Goal: Information Seeking & Learning: Learn about a topic

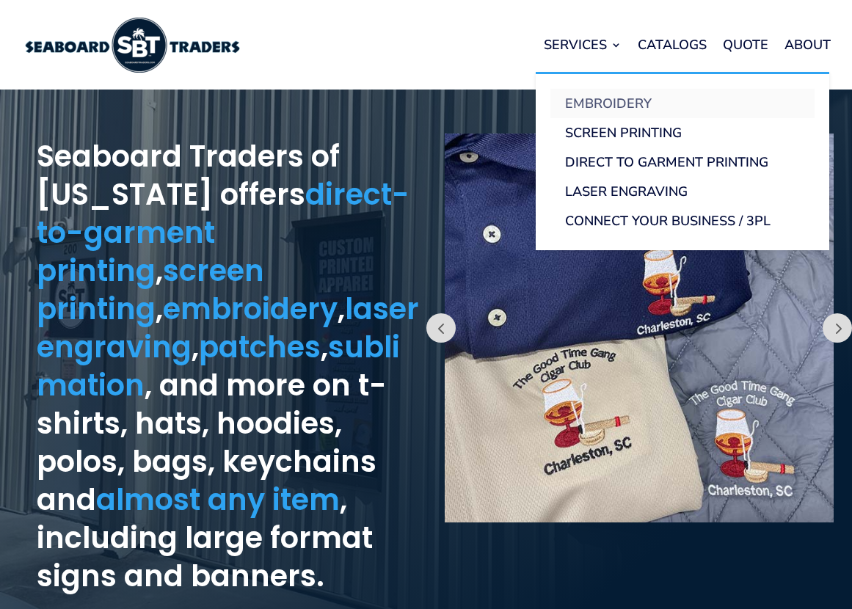
click at [616, 100] on link "Embroidery" at bounding box center [682, 103] width 264 height 29
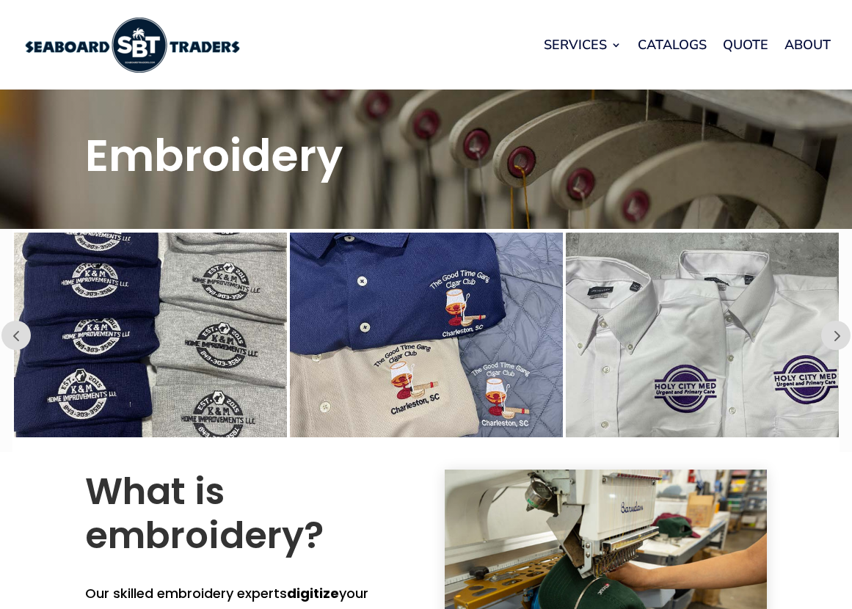
click at [145, 43] on img at bounding box center [131, 45] width 220 height 55
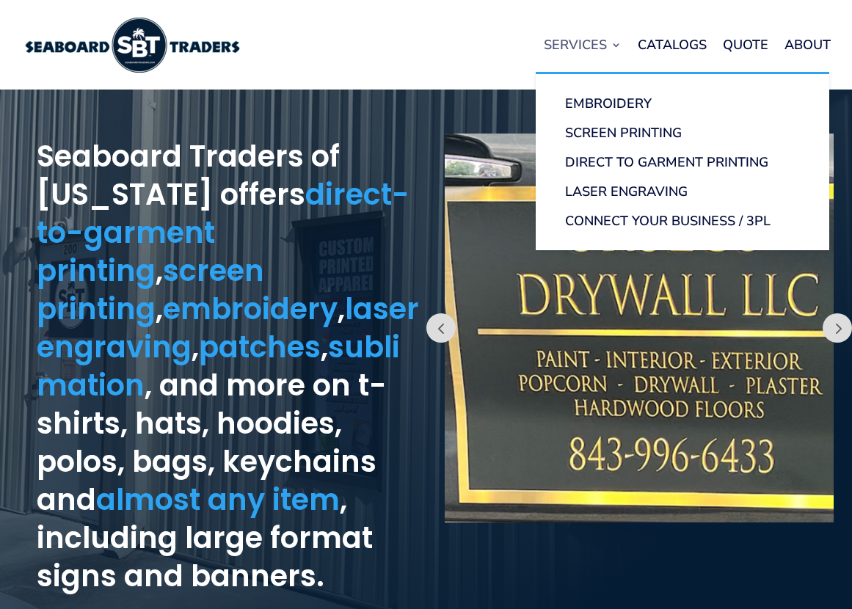
click at [589, 43] on link "Services" at bounding box center [583, 45] width 78 height 56
click at [590, 133] on link "Screen Printing" at bounding box center [682, 132] width 264 height 29
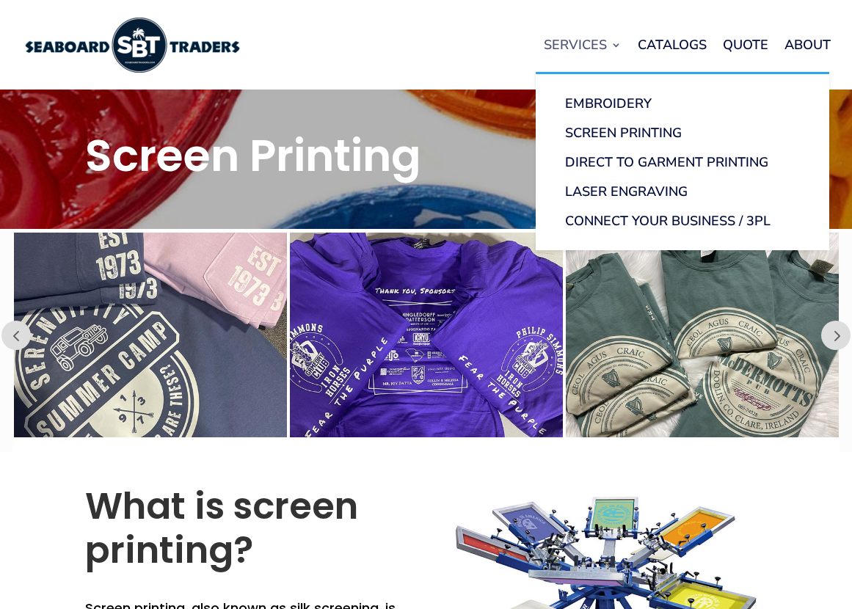
click at [582, 41] on link "Services" at bounding box center [583, 45] width 78 height 56
click at [584, 40] on link "Services" at bounding box center [583, 45] width 78 height 56
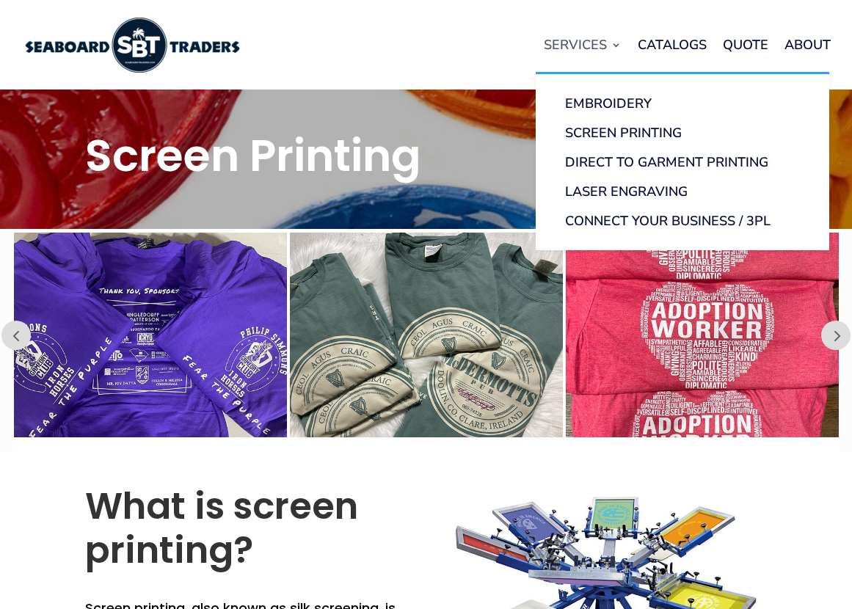
click at [586, 43] on link "Services" at bounding box center [583, 45] width 78 height 56
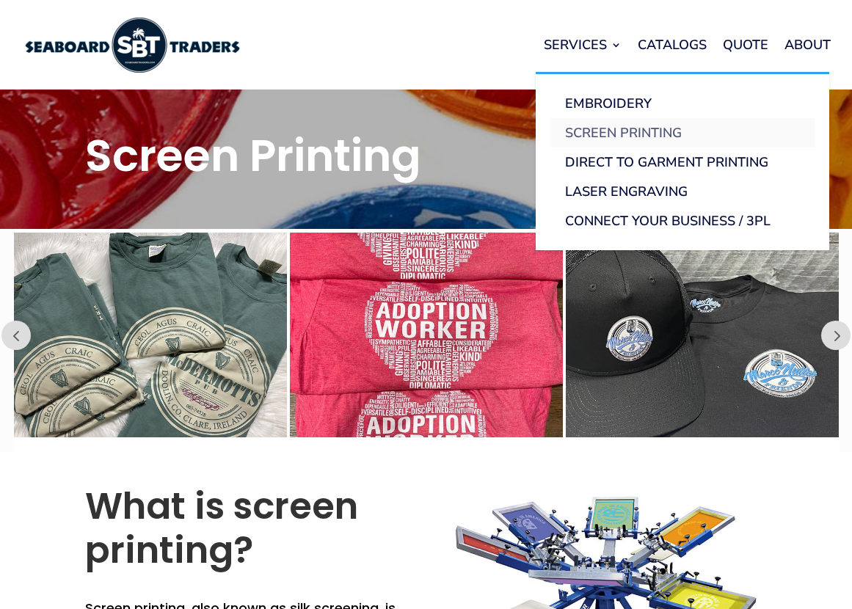
click at [602, 130] on link "Screen Printing" at bounding box center [682, 132] width 264 height 29
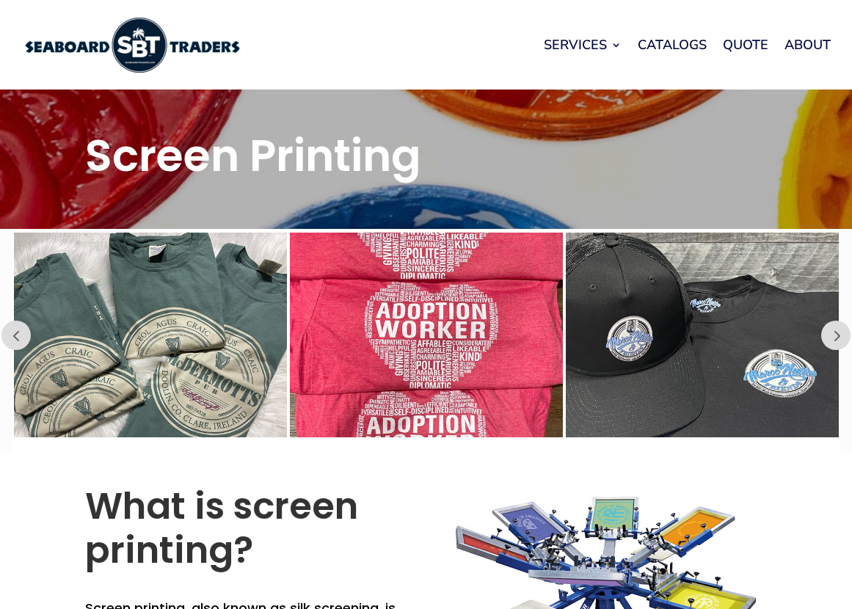
click at [390, 31] on div "Services Embroidery Screen Printing Direct to Garment Printing Laser Engraving …" at bounding box center [546, 45] width 567 height 56
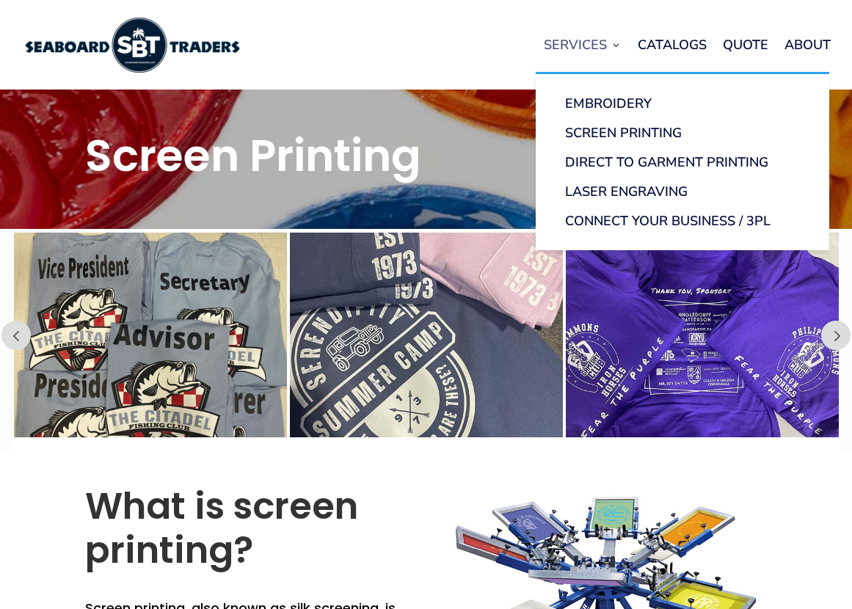
click at [572, 37] on link "Services" at bounding box center [583, 45] width 78 height 56
click at [615, 153] on link "Direct to Garment Printing" at bounding box center [682, 161] width 264 height 29
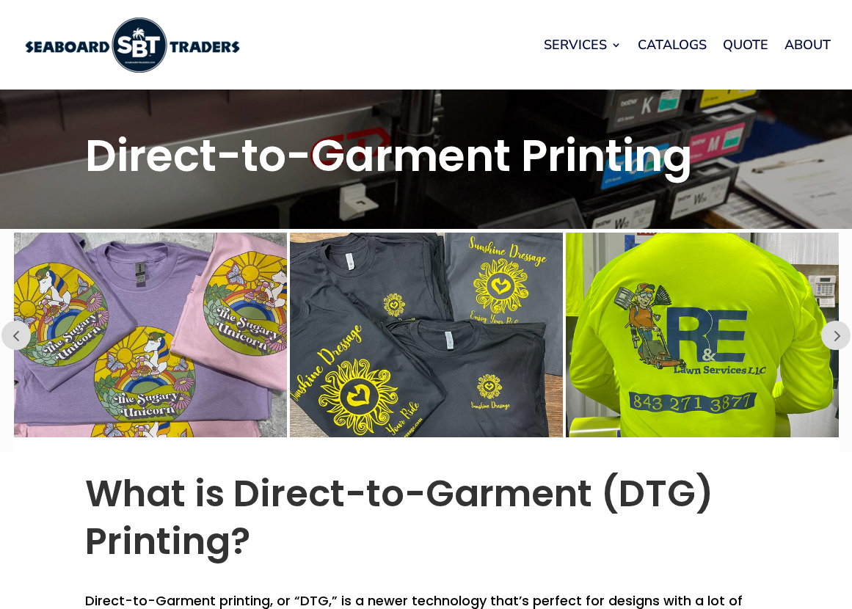
click at [702, 153] on h1 "Direct-to-Garment Printing" at bounding box center [426, 159] width 682 height 51
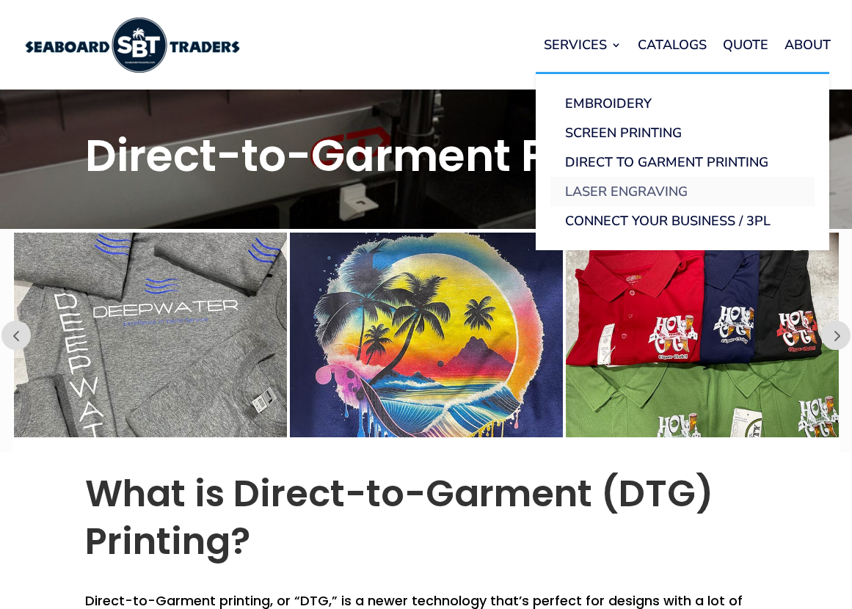
click at [617, 191] on link "Laser Engraving" at bounding box center [682, 191] width 264 height 29
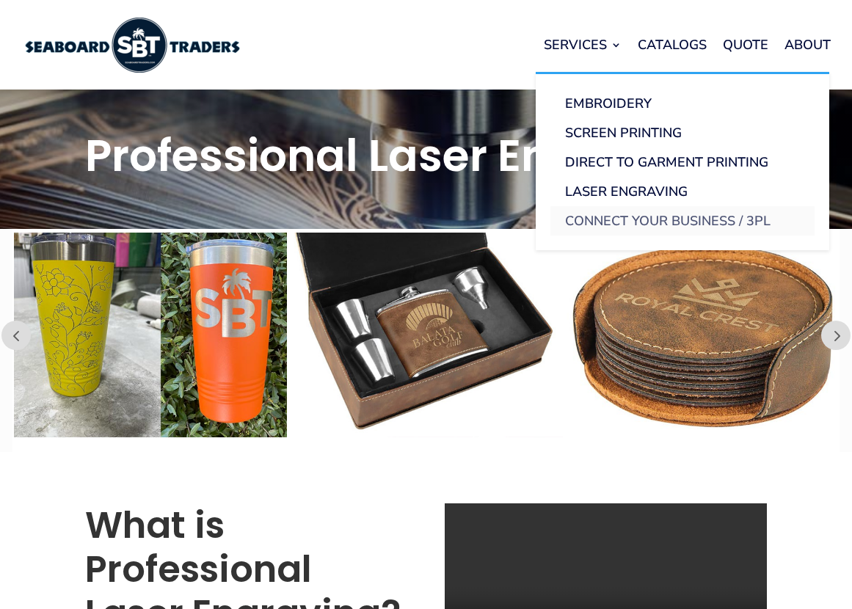
click at [614, 212] on link "Connect Your Business / 3PL" at bounding box center [682, 220] width 264 height 29
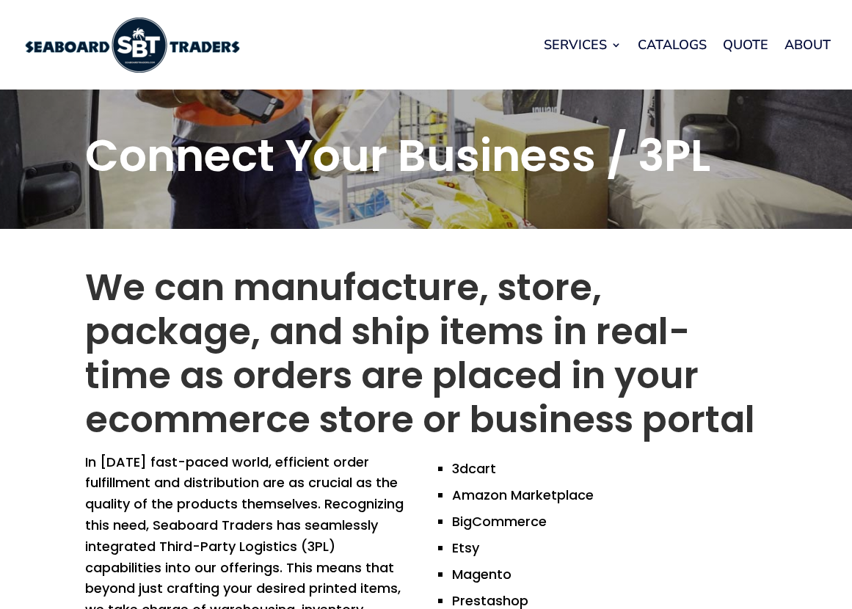
scroll to position [3, 0]
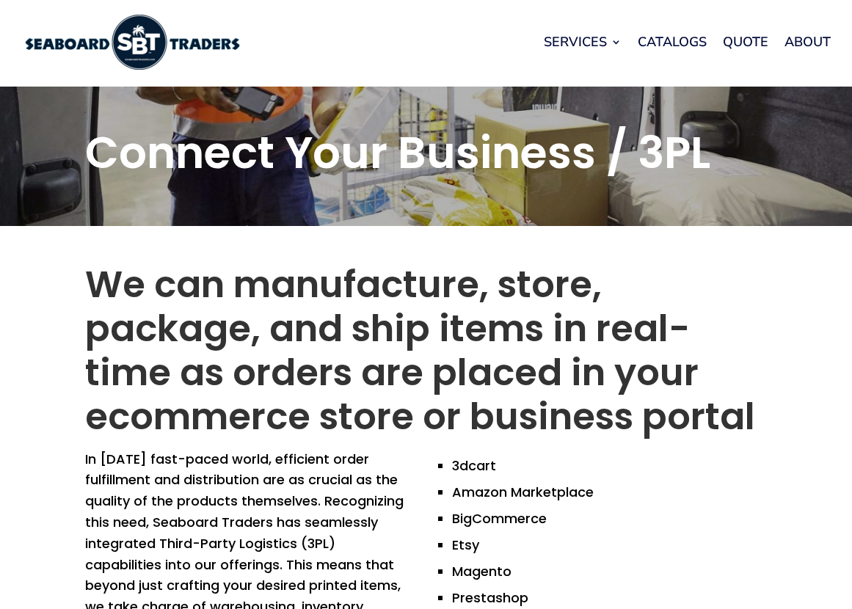
click at [747, 179] on h1 "Connect Your Business / 3PL" at bounding box center [426, 156] width 682 height 51
click at [683, 42] on link "Catalogs" at bounding box center [671, 42] width 69 height 56
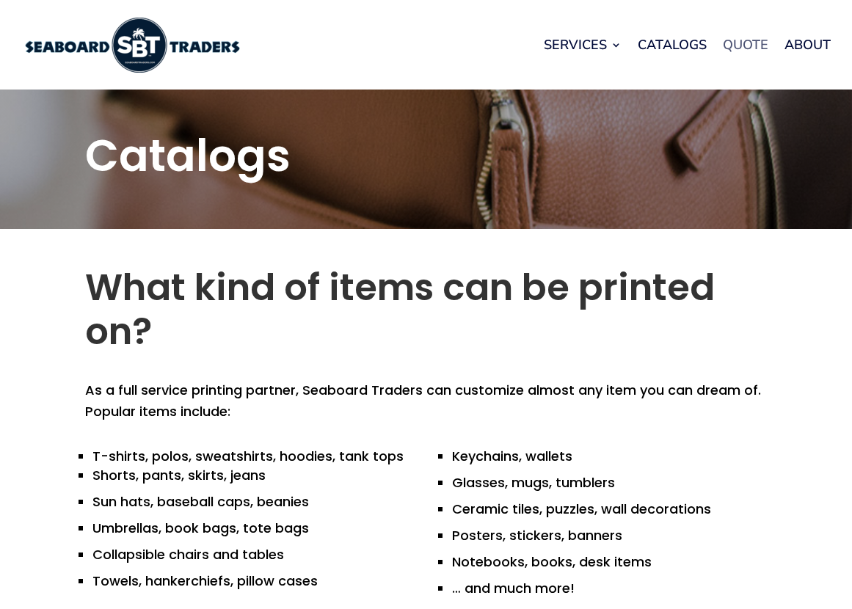
click at [740, 43] on link "Quote" at bounding box center [745, 45] width 45 height 56
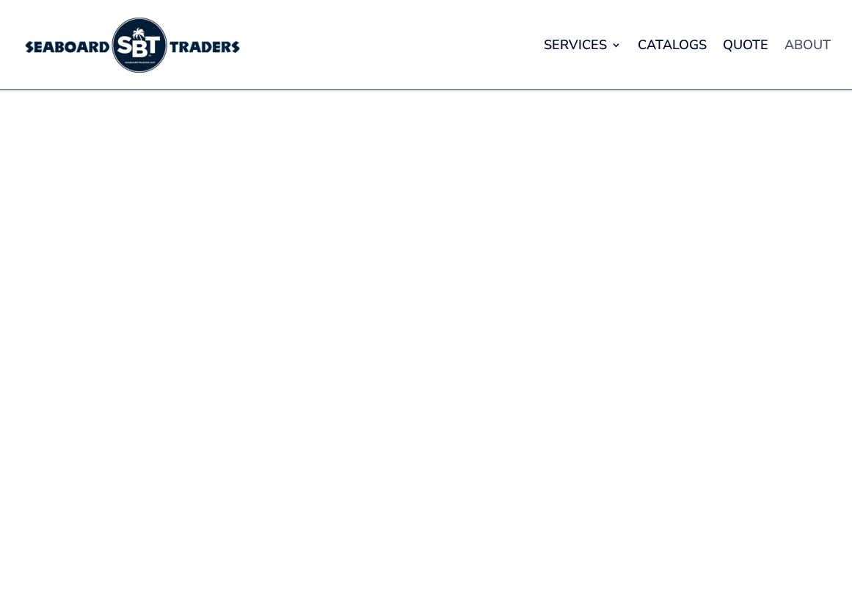
click at [803, 42] on link "About" at bounding box center [807, 45] width 46 height 56
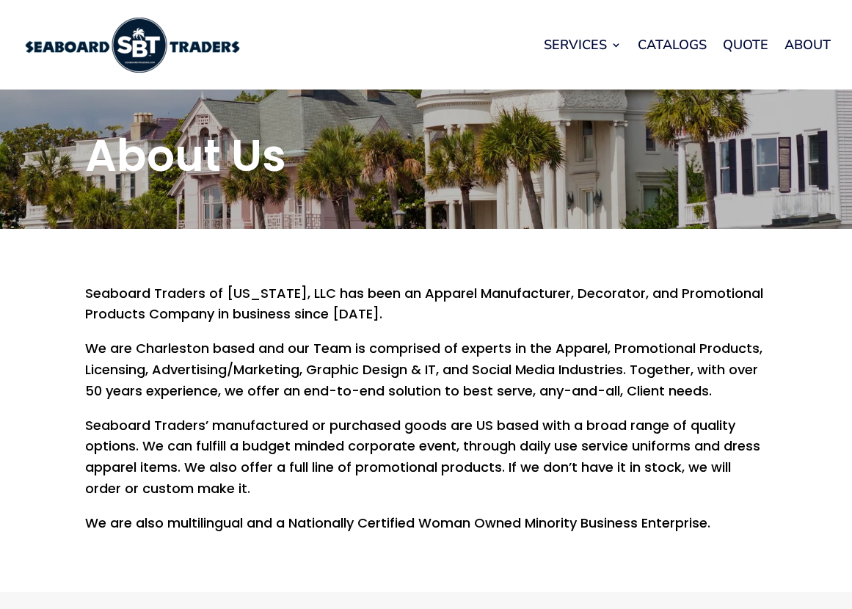
scroll to position [1, 0]
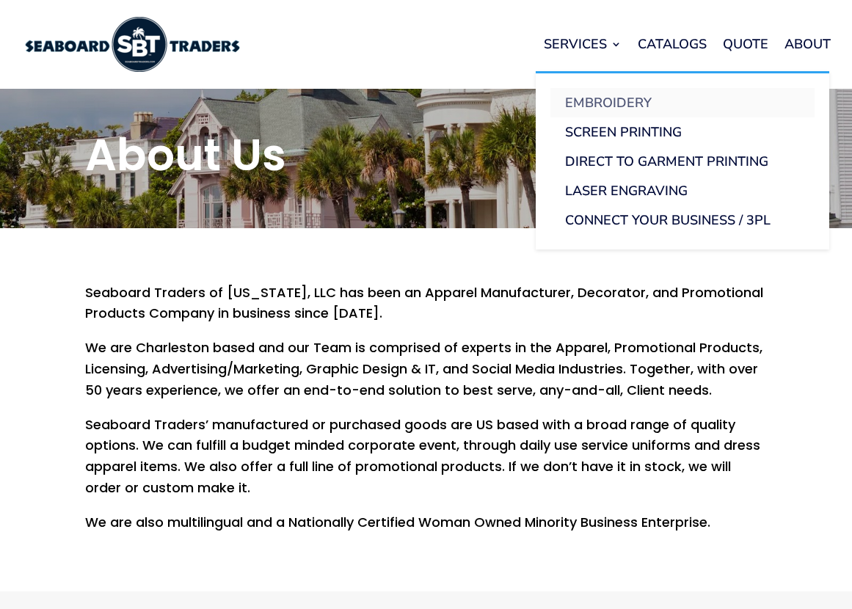
click at [604, 97] on link "Embroidery" at bounding box center [682, 102] width 264 height 29
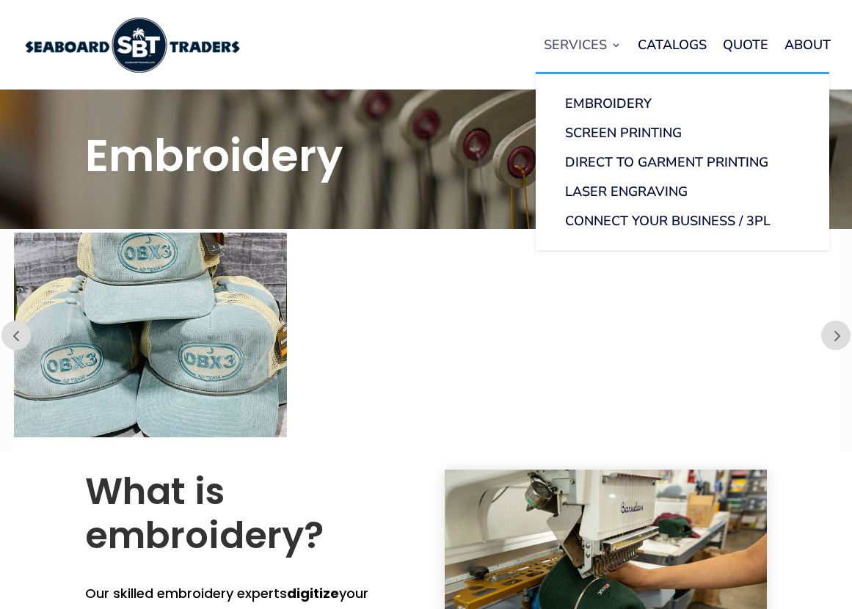
scroll to position [8, 0]
